Goal: Information Seeking & Learning: Learn about a topic

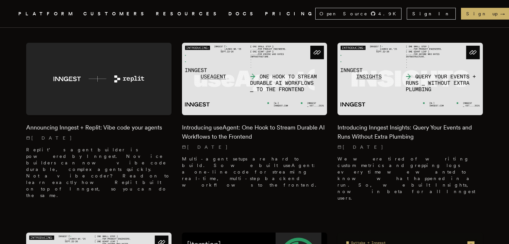
scroll to position [197, 0]
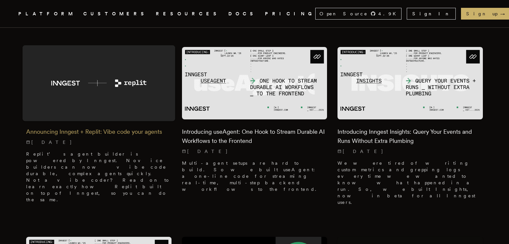
click at [117, 85] on img at bounding box center [99, 83] width 152 height 76
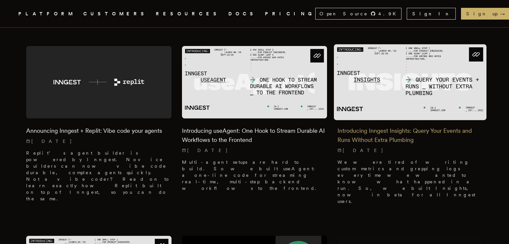
scroll to position [198, 0]
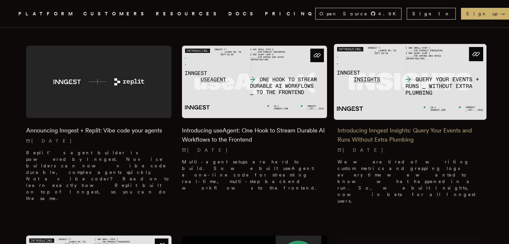
click at [397, 101] on img at bounding box center [410, 82] width 152 height 76
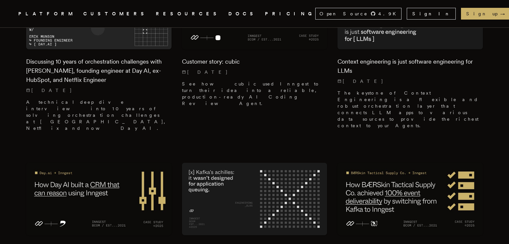
scroll to position [664, 0]
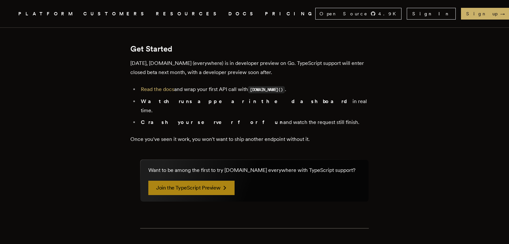
scroll to position [1220, 0]
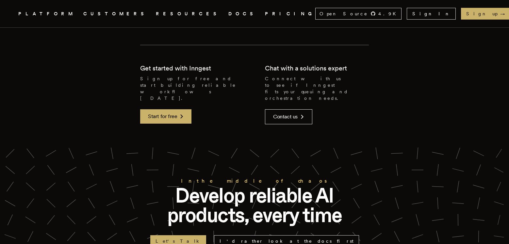
scroll to position [854, 0]
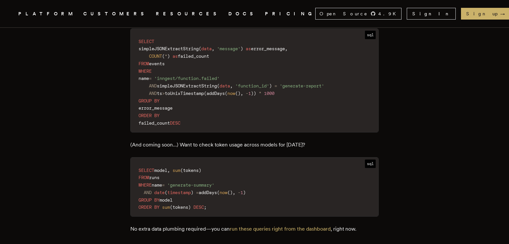
scroll to position [1059, 0]
